Goal: Check status: Check status

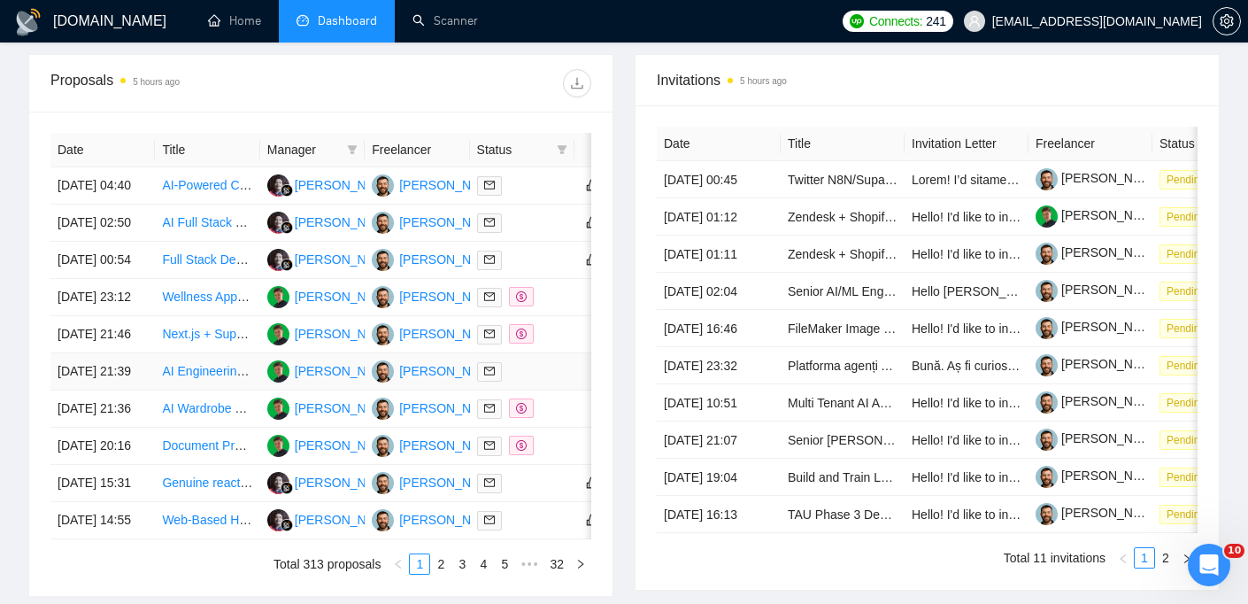
scroll to position [605, 0]
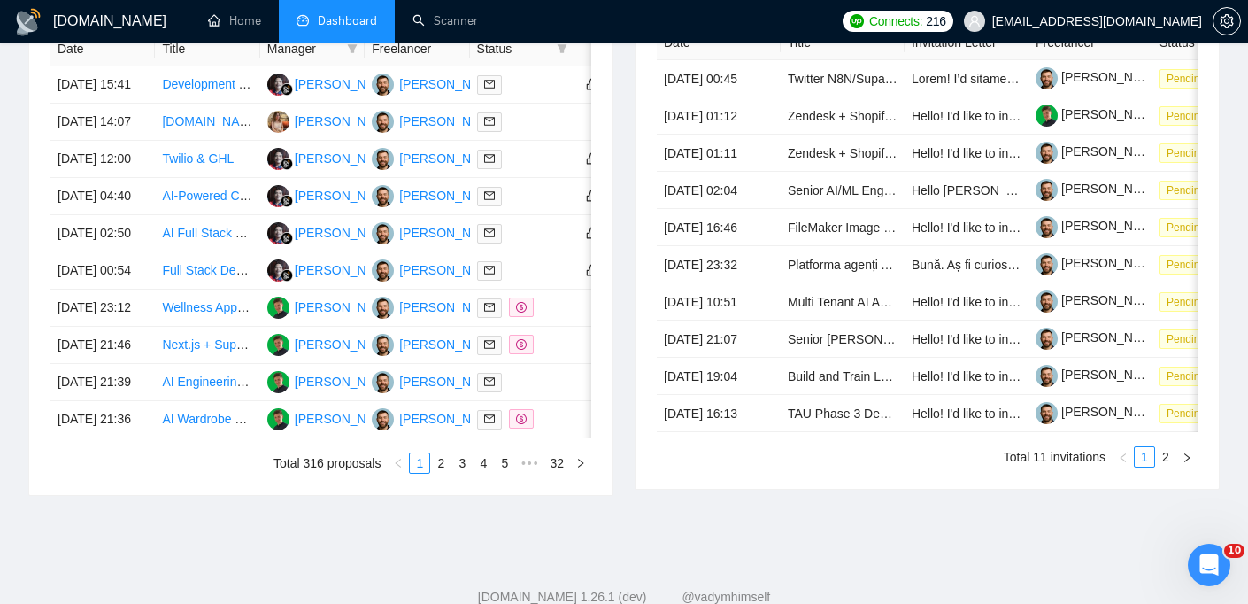
scroll to position [467, 0]
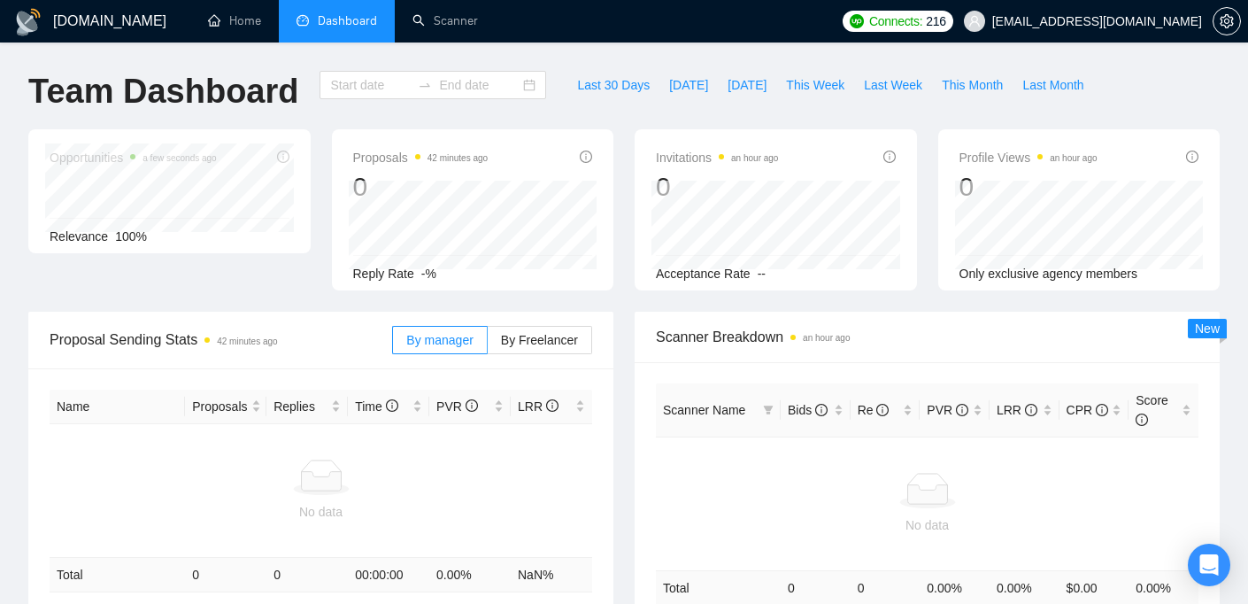
type input "[DATE]"
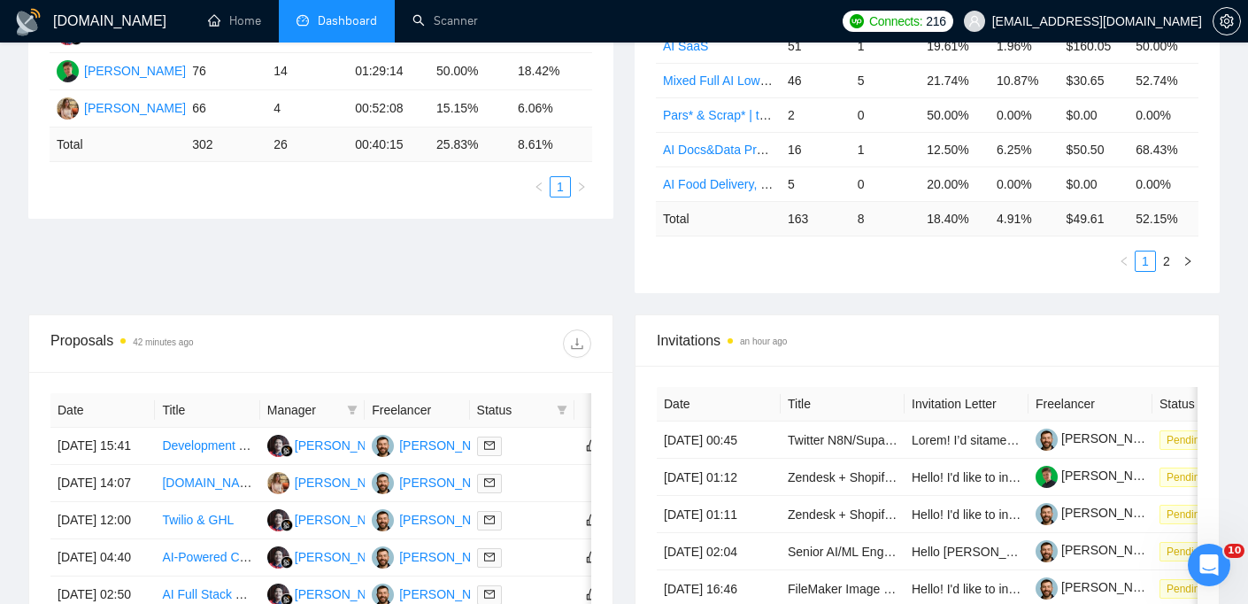
scroll to position [311, 0]
